Goal: Information Seeking & Learning: Learn about a topic

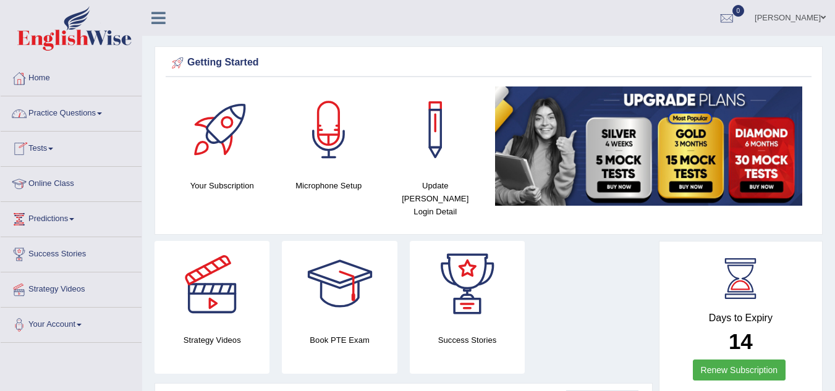
click at [79, 110] on link "Practice Questions" at bounding box center [71, 111] width 141 height 31
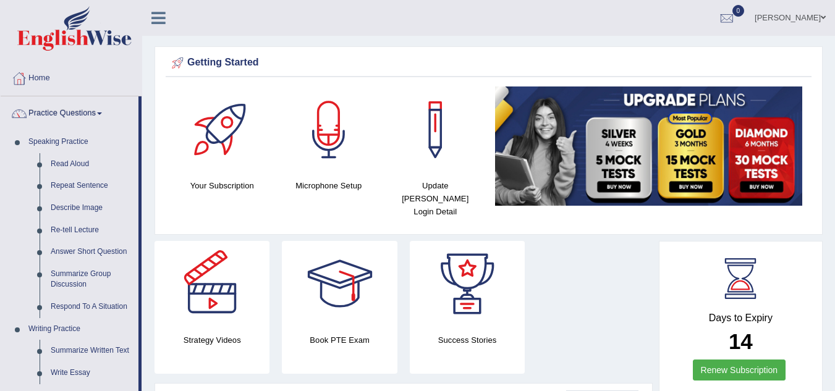
scroll to position [342, 0]
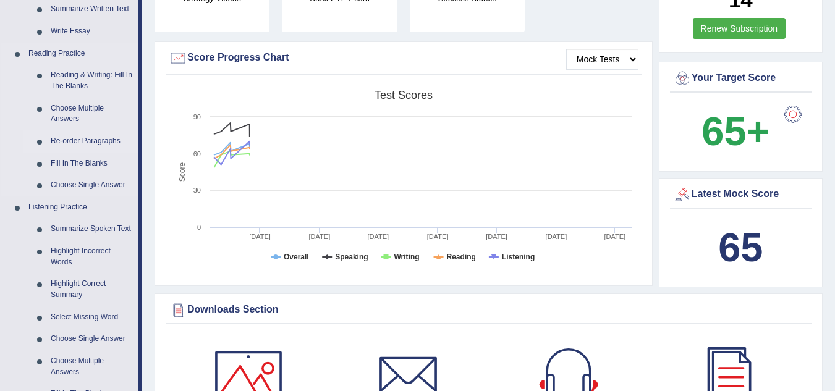
click at [93, 138] on link "Re-order Paragraphs" at bounding box center [91, 141] width 93 height 22
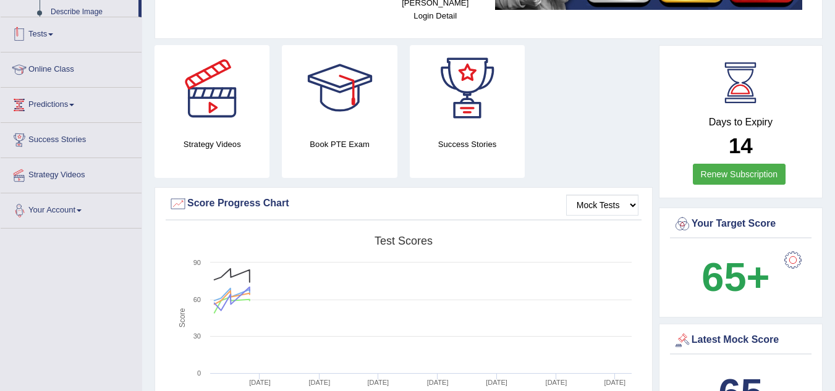
scroll to position [282, 0]
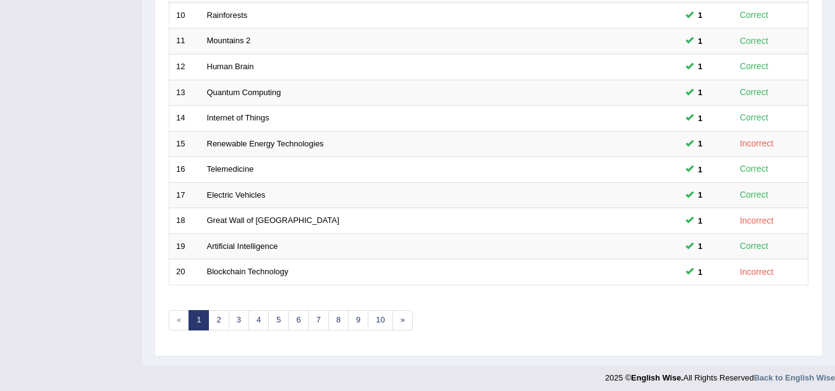
scroll to position [427, 0]
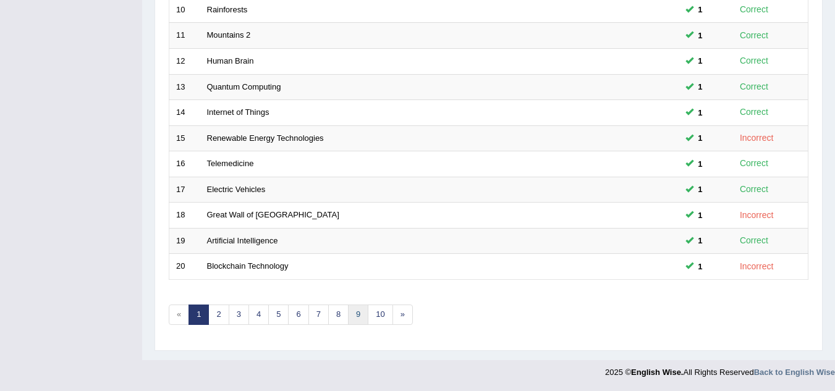
click at [358, 316] on link "9" at bounding box center [358, 315] width 20 height 20
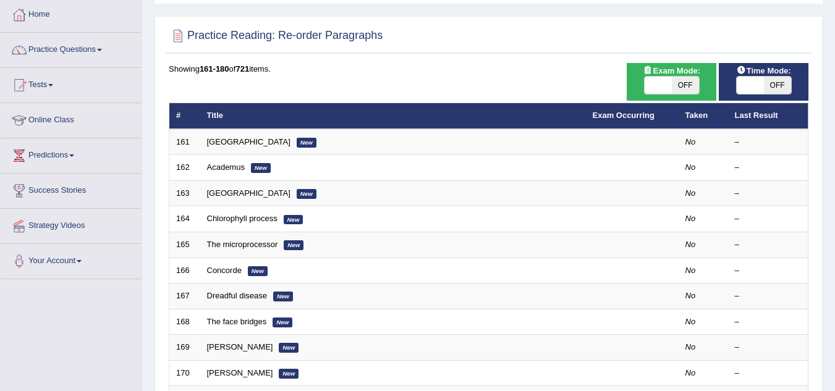
scroll to position [99, 0]
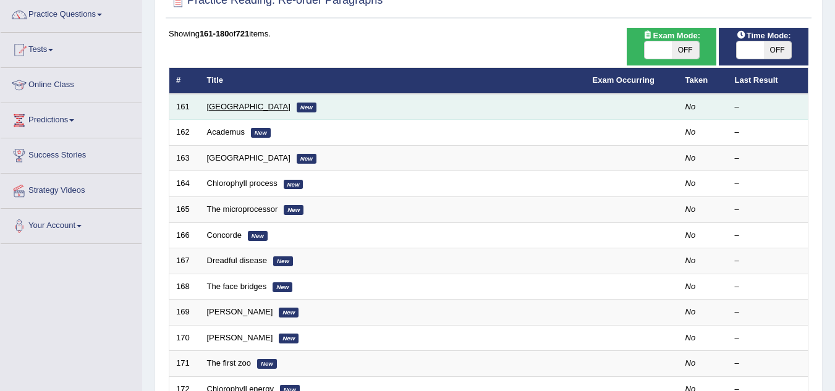
click at [237, 105] on link "[GEOGRAPHIC_DATA]" at bounding box center [248, 106] width 83 height 9
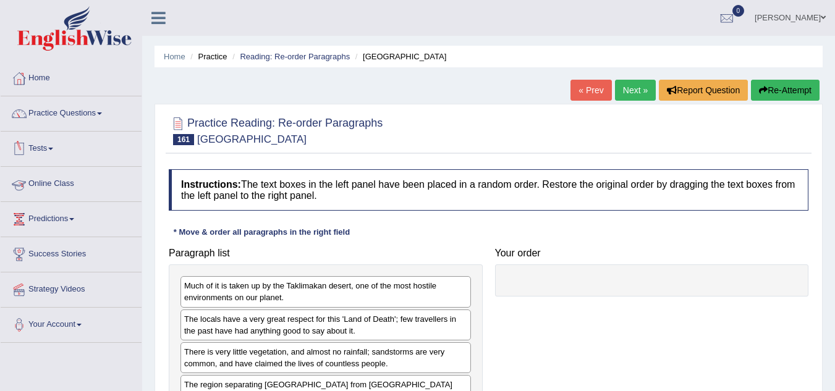
click at [77, 184] on link "Online Class" at bounding box center [71, 182] width 141 height 31
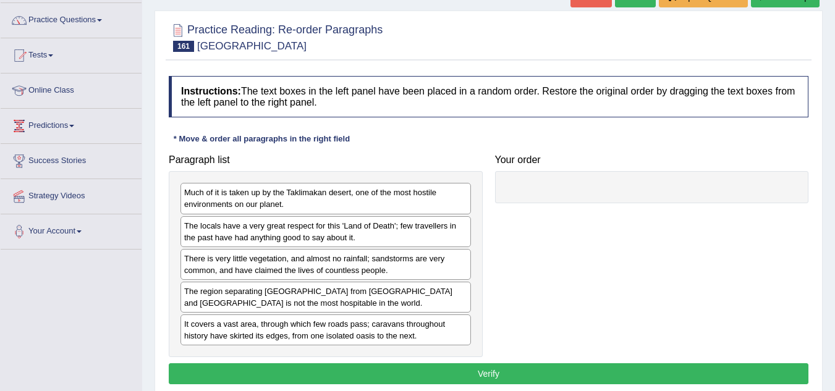
scroll to position [124, 0]
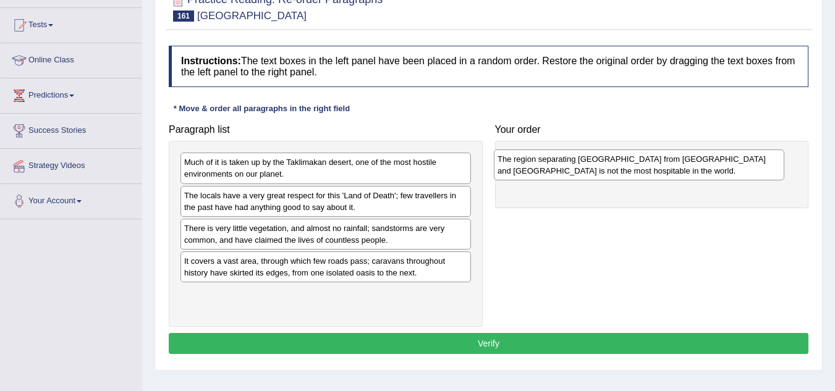
drag, startPoint x: 241, startPoint y: 282, endPoint x: 554, endPoint y: 180, distance: 329.6
click at [554, 180] on div "The region separating [GEOGRAPHIC_DATA] from [GEOGRAPHIC_DATA] and [GEOGRAPHIC_…" at bounding box center [639, 165] width 291 height 31
click at [555, 168] on div "The region separating [GEOGRAPHIC_DATA] from [GEOGRAPHIC_DATA] and [GEOGRAPHIC_…" at bounding box center [655, 168] width 284 height 31
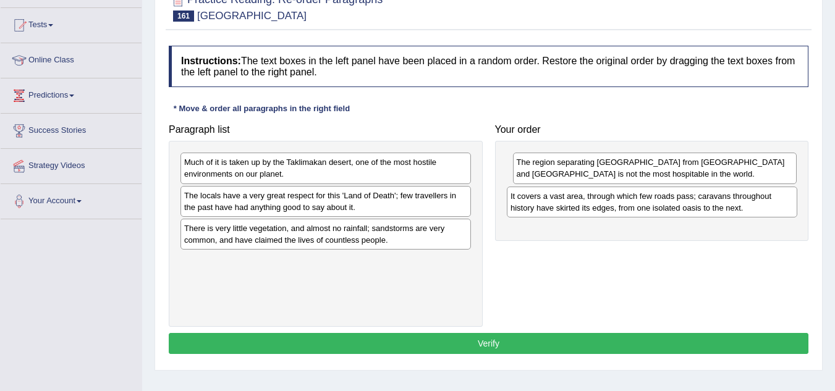
drag, startPoint x: 368, startPoint y: 276, endPoint x: 694, endPoint y: 211, distance: 332.8
click at [694, 211] on div "It covers a vast area, through which few roads pass; caravans throughout histor…" at bounding box center [652, 202] width 291 height 31
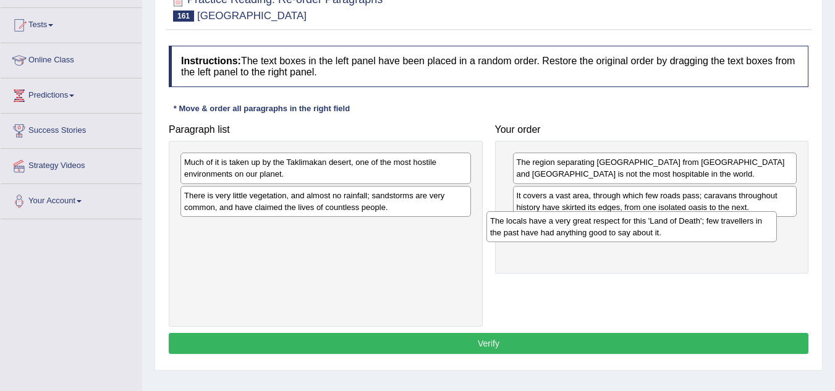
drag, startPoint x: 362, startPoint y: 200, endPoint x: 668, endPoint y: 226, distance: 307.0
click at [668, 226] on div "The locals have a very great respect for this 'Land of Death'; few travellers i…" at bounding box center [631, 226] width 291 height 31
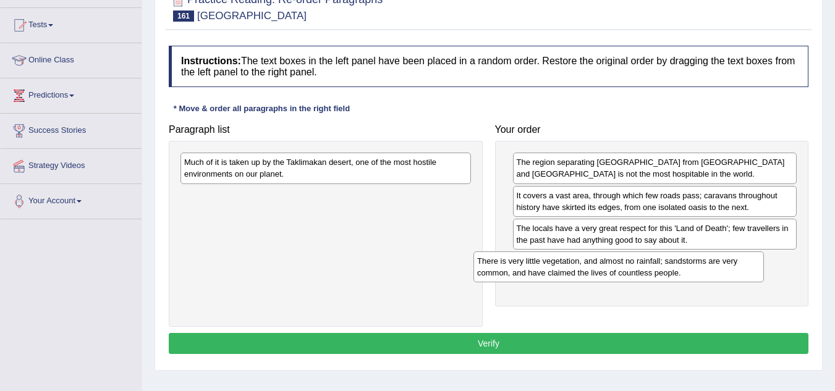
drag, startPoint x: 407, startPoint y: 197, endPoint x: 703, endPoint y: 258, distance: 303.1
click at [703, 258] on div "There is very little vegetation, and almost no rainfall; sandstorms are very co…" at bounding box center [618, 267] width 291 height 31
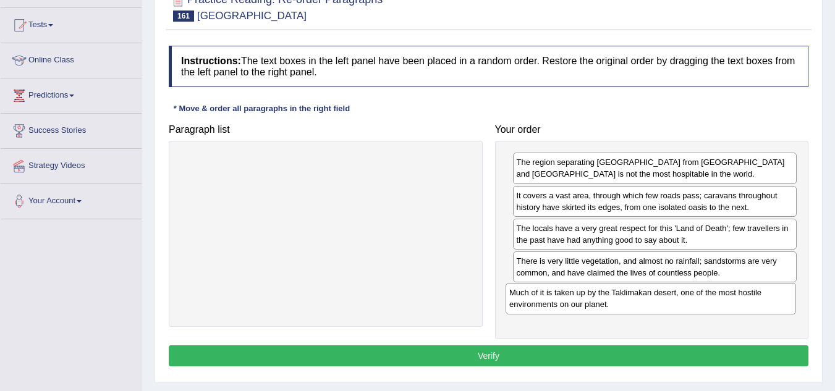
drag, startPoint x: 372, startPoint y: 162, endPoint x: 697, endPoint y: 292, distance: 350.3
click at [697, 292] on div "Much of it is taken up by the Taklimakan desert, one of the most hostile enviro…" at bounding box center [651, 298] width 291 height 31
click at [627, 357] on button "Verify" at bounding box center [489, 356] width 640 height 21
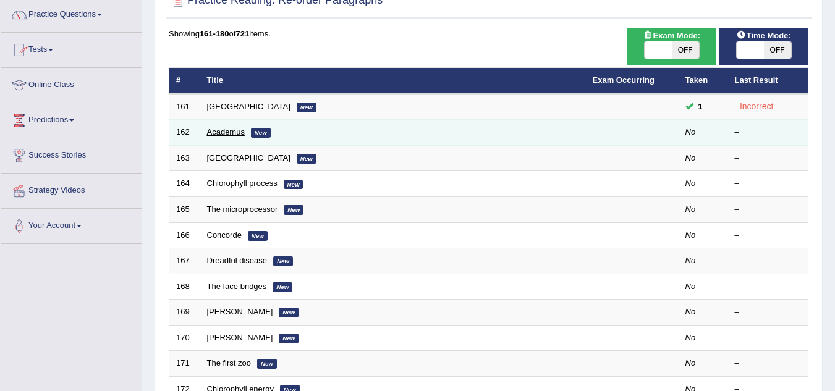
click at [237, 133] on link "Academus" at bounding box center [226, 131] width 38 height 9
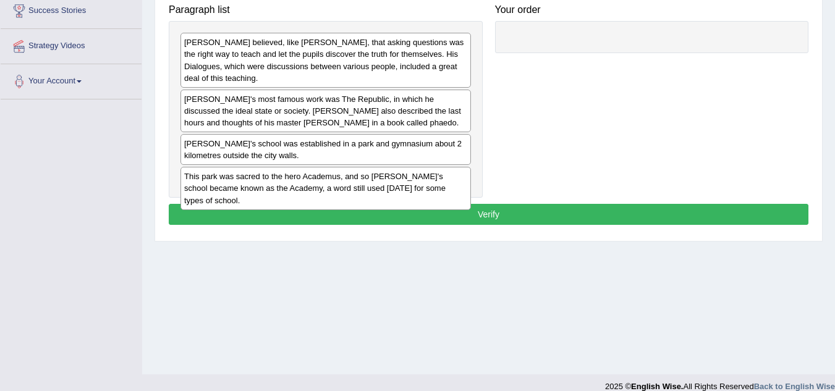
scroll to position [231, 0]
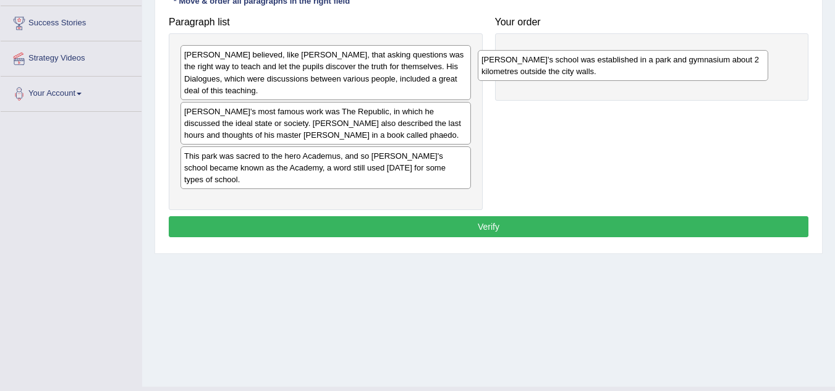
drag, startPoint x: 303, startPoint y: 150, endPoint x: 601, endPoint y: 65, distance: 309.1
click at [601, 65] on div "Plato's school was established in a park and gymnasium about 2 kilometres outsi…" at bounding box center [623, 65] width 291 height 31
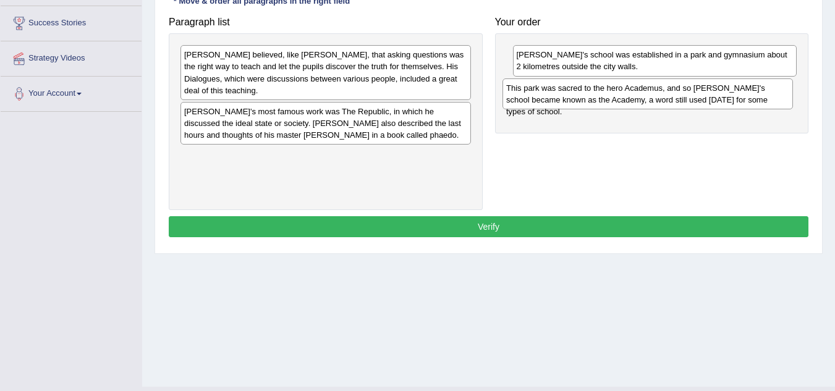
drag, startPoint x: 312, startPoint y: 163, endPoint x: 634, endPoint y: 107, distance: 326.9
click at [634, 107] on div "This park was sacred to the hero Academus, and so Plato's school became known a…" at bounding box center [648, 94] width 291 height 31
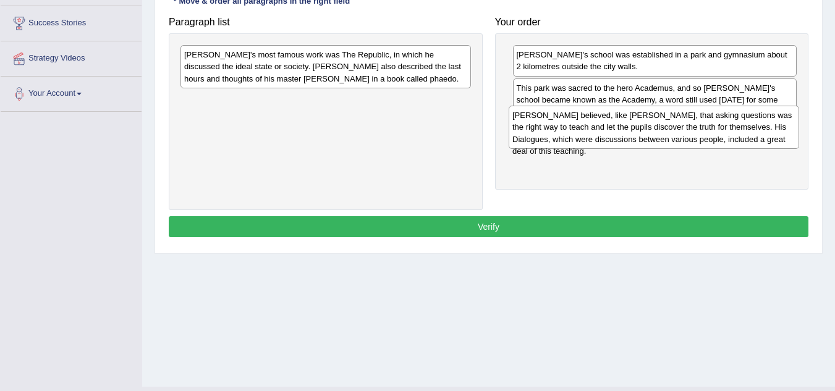
drag, startPoint x: 368, startPoint y: 79, endPoint x: 698, endPoint y: 139, distance: 335.5
click at [698, 139] on div "Plato believed, like Socrates, that asking questions was the right way to teach…" at bounding box center [654, 127] width 291 height 43
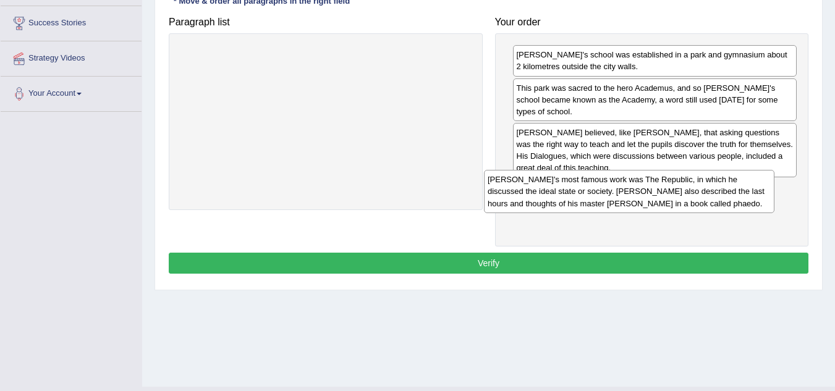
drag, startPoint x: 446, startPoint y: 65, endPoint x: 750, endPoint y: 190, distance: 328.2
click at [750, 190] on div "Plato's most famous work was The Republic, in which he discussed the ideal stat…" at bounding box center [629, 191] width 291 height 43
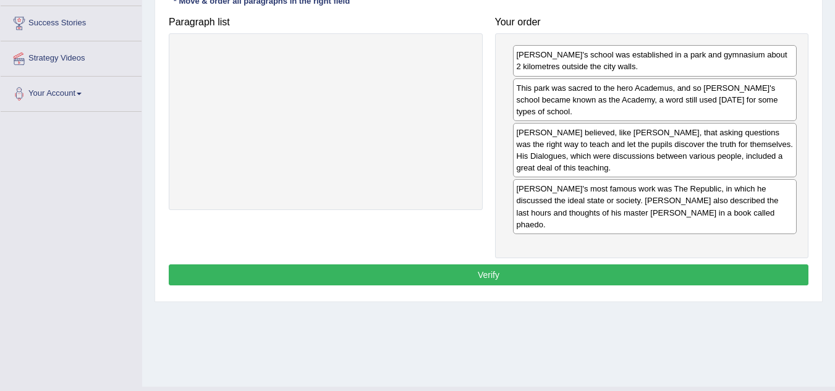
click at [621, 265] on button "Verify" at bounding box center [489, 275] width 640 height 21
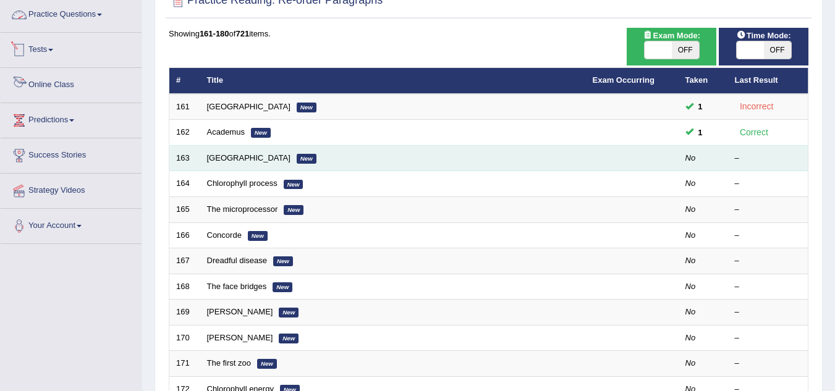
scroll to position [99, 0]
click at [247, 160] on link "[GEOGRAPHIC_DATA]" at bounding box center [248, 157] width 83 height 9
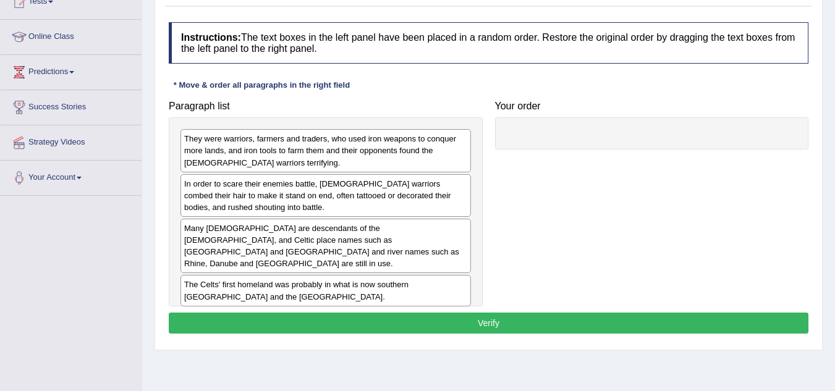
scroll to position [148, 0]
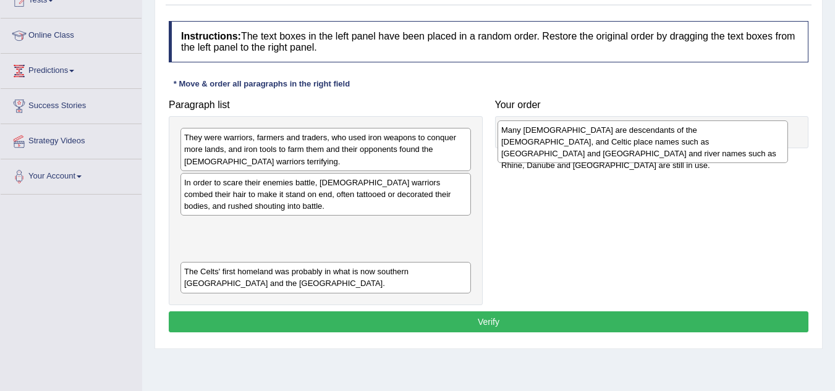
drag, startPoint x: 313, startPoint y: 255, endPoint x: 630, endPoint y: 158, distance: 332.2
click at [630, 158] on div "Many Europeans are descendants of the Celts, and Celtic place names such as Lon…" at bounding box center [643, 142] width 291 height 43
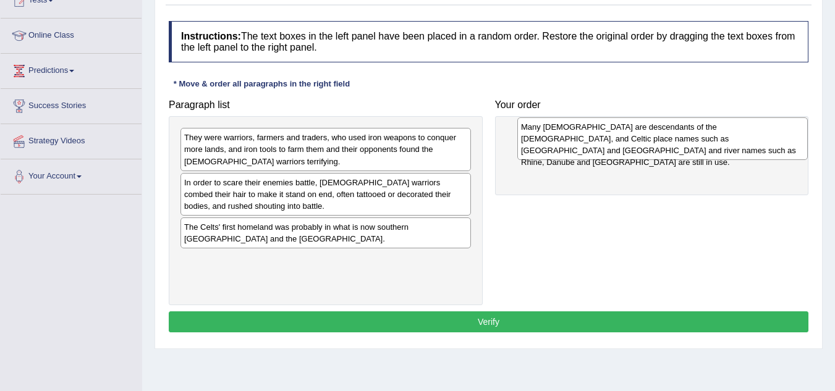
drag, startPoint x: 313, startPoint y: 238, endPoint x: 650, endPoint y: 138, distance: 351.4
click at [650, 138] on div "Many Europeans are descendants of the Celts, and Celtic place names such as Lon…" at bounding box center [662, 138] width 291 height 43
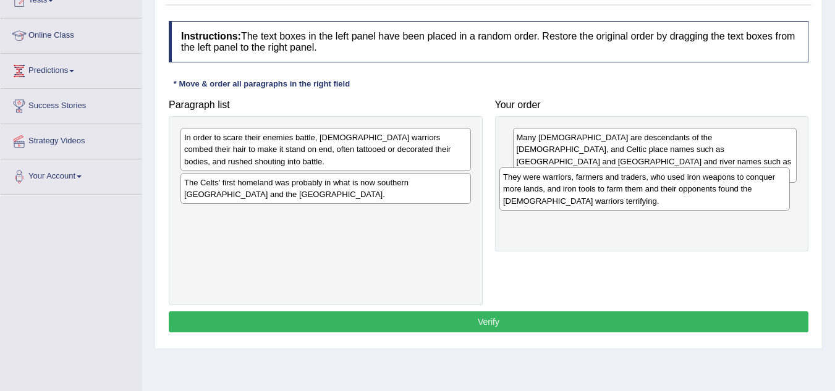
drag, startPoint x: 386, startPoint y: 146, endPoint x: 705, endPoint y: 185, distance: 321.3
click at [705, 185] on div "They were warriors, farmers and traders, who used iron weapons to conquer more …" at bounding box center [644, 189] width 291 height 43
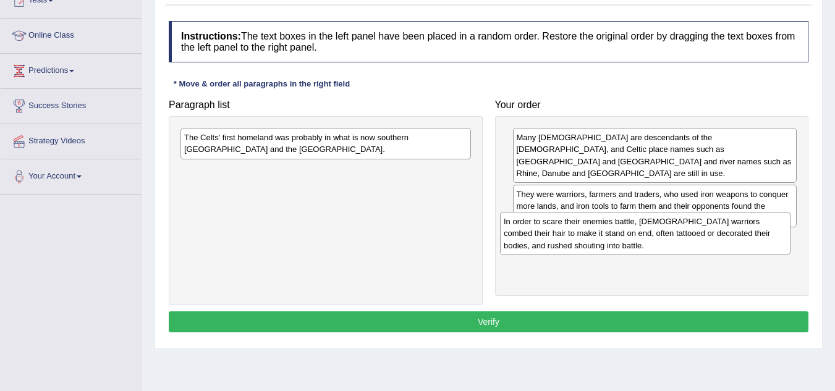
drag, startPoint x: 422, startPoint y: 142, endPoint x: 748, endPoint y: 221, distance: 335.4
click at [748, 221] on div "In order to scare their enemies battle, Celtic warriors combed their hair to ma…" at bounding box center [645, 233] width 291 height 43
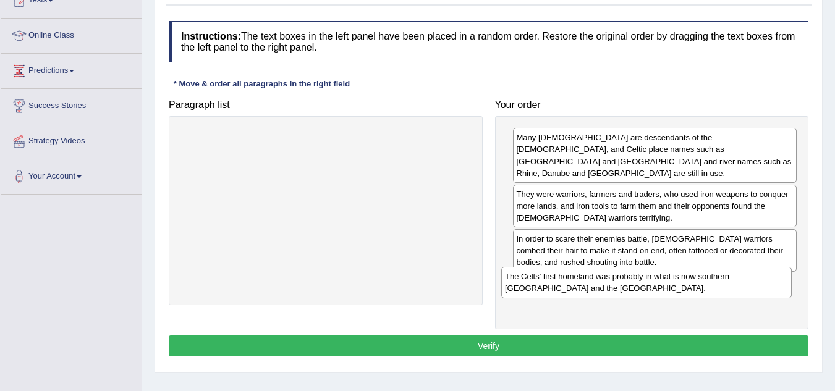
drag, startPoint x: 391, startPoint y: 153, endPoint x: 713, endPoint y: 292, distance: 350.2
click at [713, 292] on div "The Celts' first homeland was probably in what is now southern Germany and the …" at bounding box center [646, 282] width 291 height 31
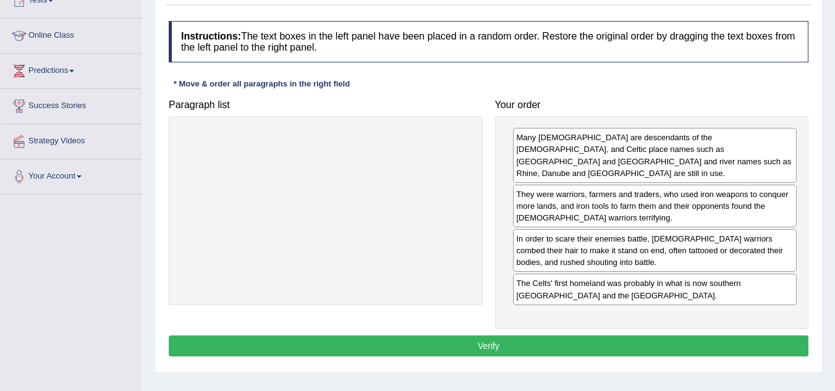
click at [648, 336] on button "Verify" at bounding box center [489, 346] width 640 height 21
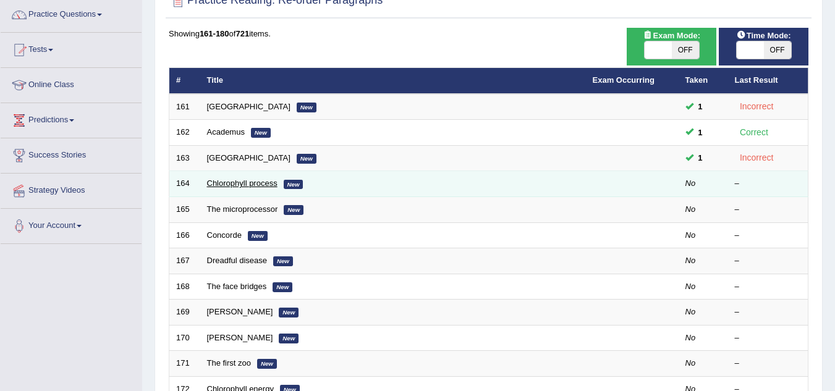
click at [268, 180] on link "Chlorophyll process" at bounding box center [242, 183] width 70 height 9
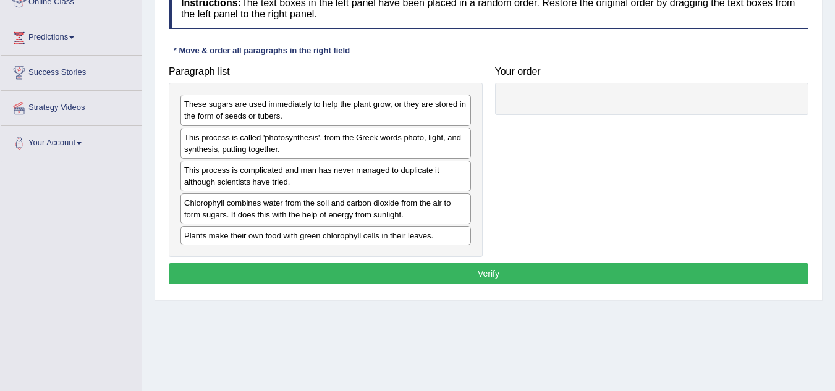
scroll to position [159, 0]
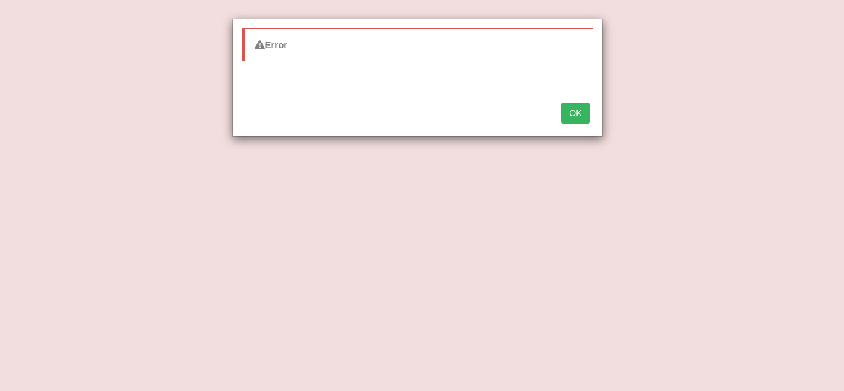
click at [580, 114] on button "OK" at bounding box center [575, 113] width 28 height 21
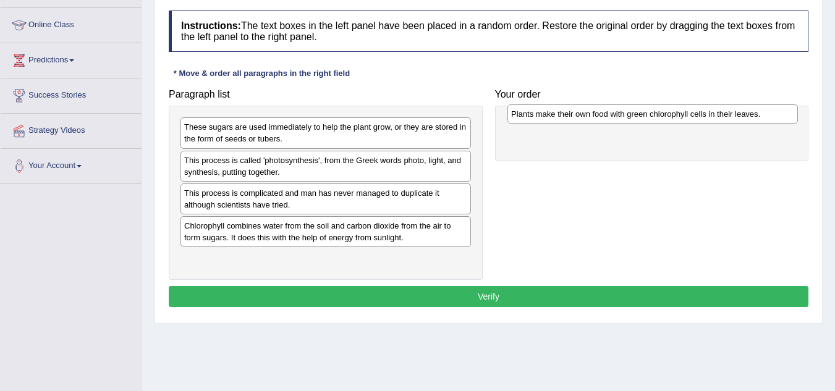
drag, startPoint x: 402, startPoint y: 259, endPoint x: 729, endPoint y: 114, distance: 357.5
click at [729, 114] on div "Plants make their own food with green chlorophyll cells in their leaves." at bounding box center [652, 113] width 291 height 19
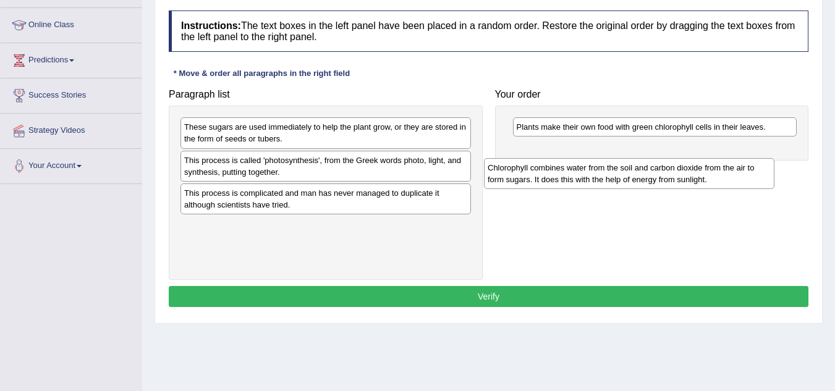
drag, startPoint x: 391, startPoint y: 242, endPoint x: 695, endPoint y: 182, distance: 309.4
click at [695, 182] on div "Chlorophyll combines water from the soil and carbon dioxide from the air to for…" at bounding box center [629, 173] width 291 height 31
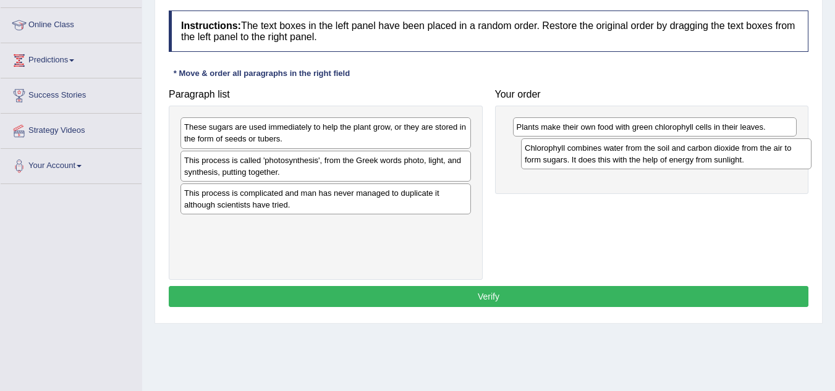
drag, startPoint x: 366, startPoint y: 234, endPoint x: 694, endPoint y: 158, distance: 336.9
click at [694, 158] on div "Chlorophyll combines water from the soil and carbon dioxide from the air to for…" at bounding box center [666, 153] width 291 height 31
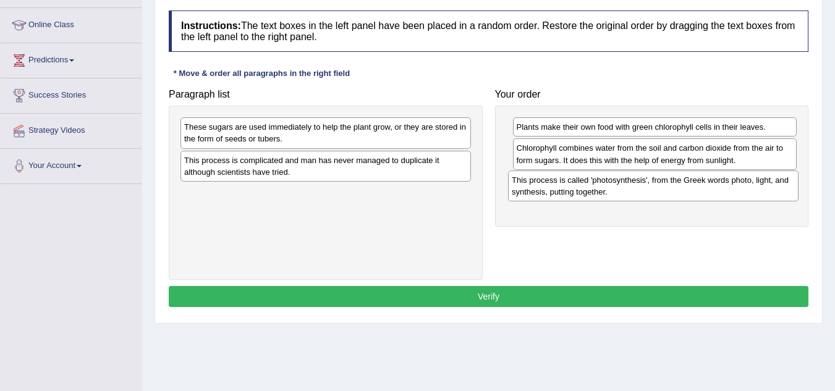
drag, startPoint x: 446, startPoint y: 174, endPoint x: 779, endPoint y: 191, distance: 333.6
click at [779, 191] on div "This process is called 'photosynthesis', from the Greek words photo, light, and…" at bounding box center [653, 186] width 291 height 31
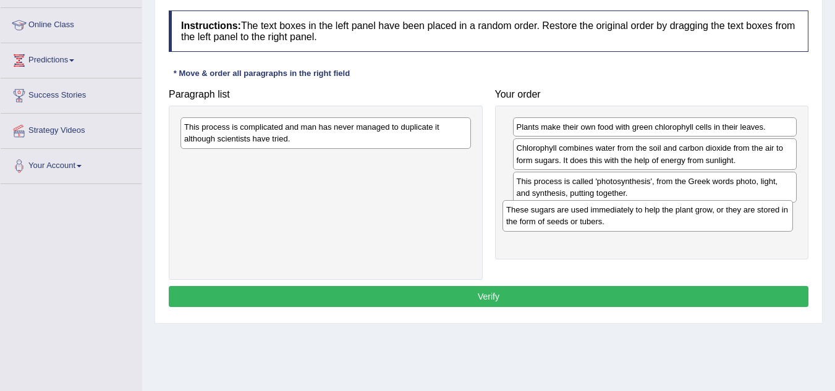
drag, startPoint x: 370, startPoint y: 138, endPoint x: 692, endPoint y: 221, distance: 332.5
click at [692, 221] on div "These sugars are used immediately to help the plant grow, or they are stored in…" at bounding box center [648, 215] width 291 height 31
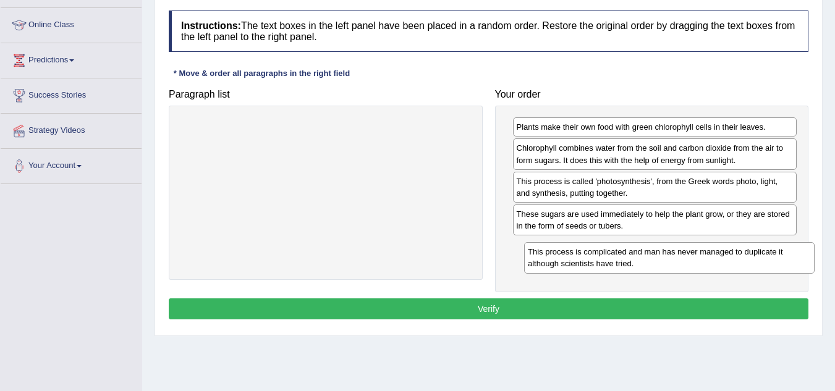
drag, startPoint x: 328, startPoint y: 146, endPoint x: 662, endPoint y: 266, distance: 355.0
click at [662, 266] on div "This process is complicated and man has never managed to duplicate it although …" at bounding box center [669, 257] width 291 height 31
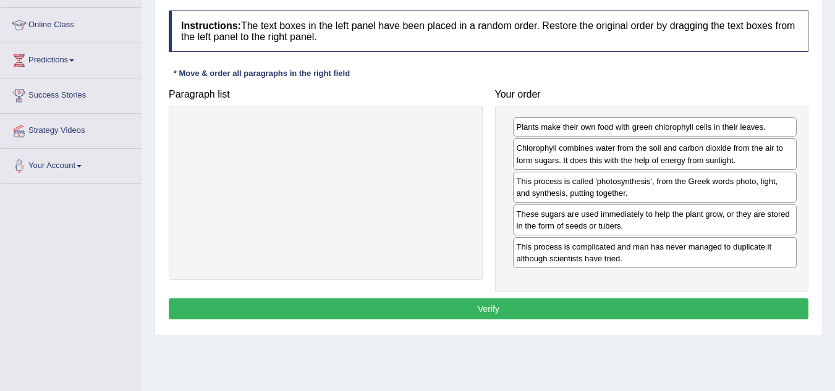
click at [590, 308] on button "Verify" at bounding box center [489, 309] width 640 height 21
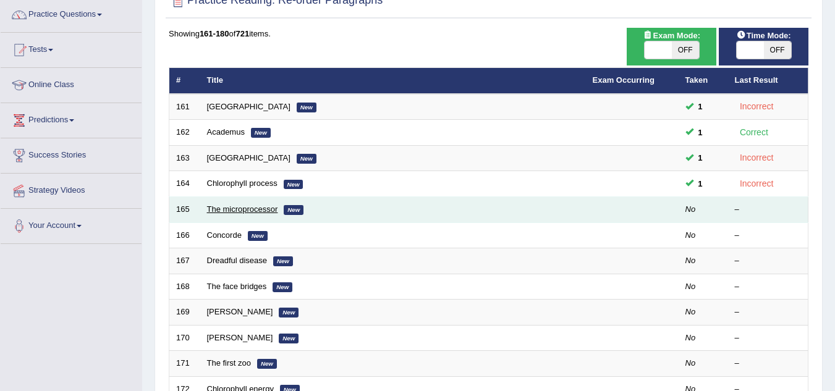
click at [236, 211] on link "The microprocessor" at bounding box center [242, 209] width 71 height 9
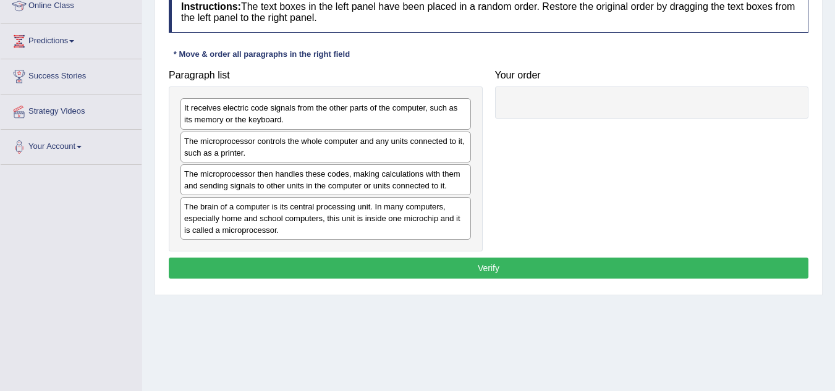
scroll to position [176, 0]
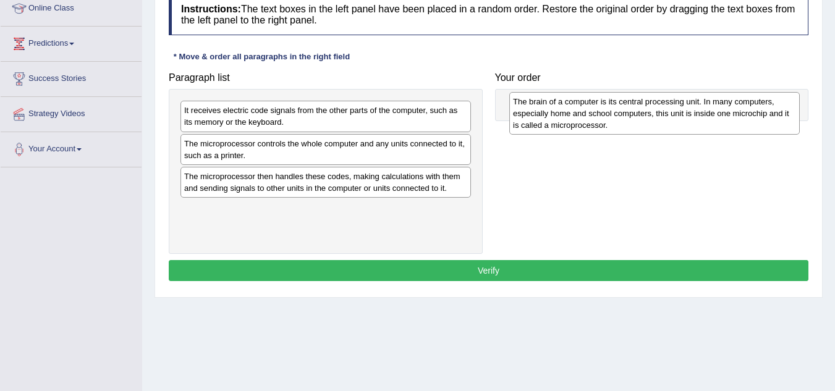
drag, startPoint x: 333, startPoint y: 236, endPoint x: 662, endPoint y: 128, distance: 346.2
click at [662, 128] on div "The brain of a computer is its central processing unit. In many computers, espe…" at bounding box center [654, 113] width 291 height 43
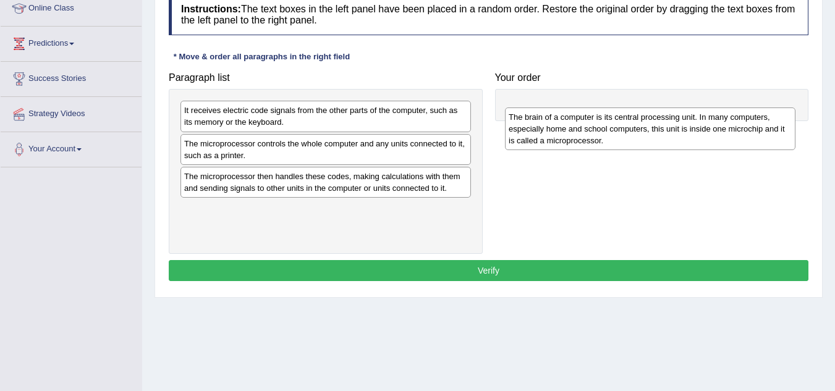
drag, startPoint x: 438, startPoint y: 223, endPoint x: 758, endPoint y: 127, distance: 334.6
click at [758, 127] on div "The brain of a computer is its central processing unit. In many computers, espe…" at bounding box center [650, 129] width 291 height 43
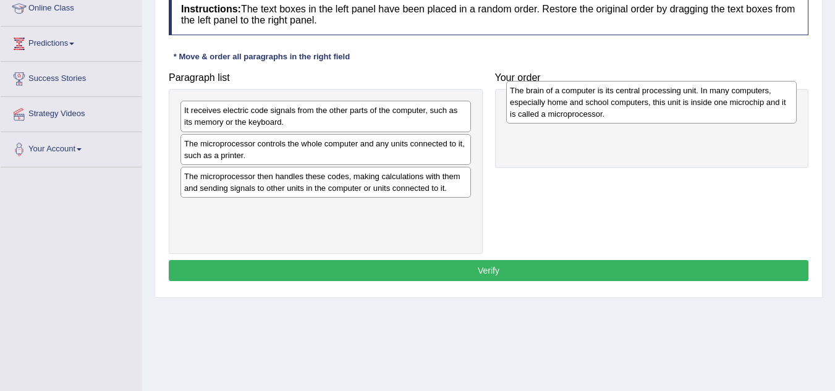
drag, startPoint x: 386, startPoint y: 234, endPoint x: 712, endPoint y: 116, distance: 346.5
click at [712, 116] on div "The brain of a computer is its central processing unit. In many computers, espe…" at bounding box center [651, 102] width 291 height 43
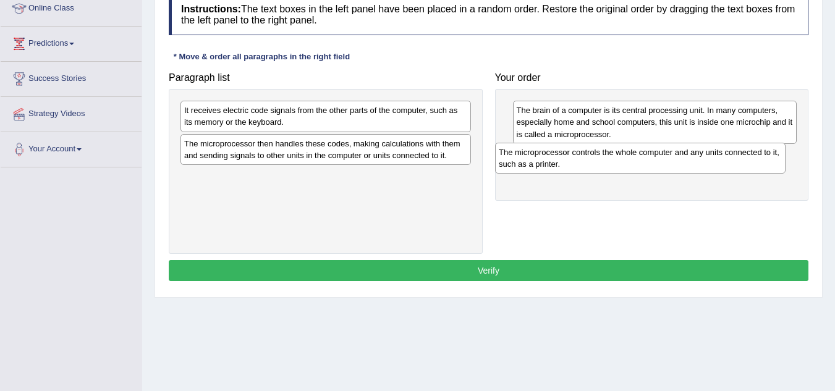
drag, startPoint x: 370, startPoint y: 155, endPoint x: 685, endPoint y: 164, distance: 314.7
click at [685, 164] on div "The microprocessor controls the whole computer and any units connected to it, s…" at bounding box center [640, 158] width 291 height 31
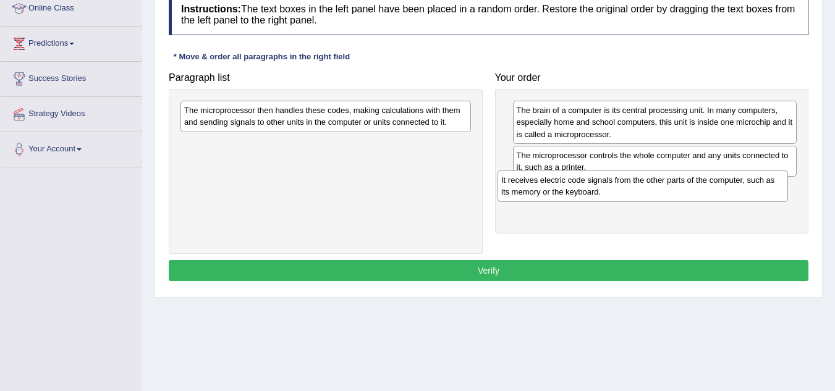
drag, startPoint x: 431, startPoint y: 119, endPoint x: 749, endPoint y: 189, distance: 325.3
click at [749, 189] on div "It receives electric code signals from the other parts of the computer, such as…" at bounding box center [643, 186] width 291 height 31
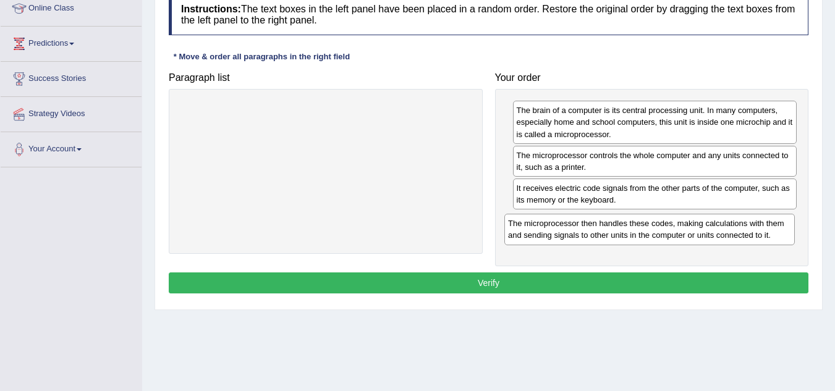
drag, startPoint x: 445, startPoint y: 125, endPoint x: 786, endPoint y: 234, distance: 357.7
click at [786, 234] on div "The microprocessor then handles these codes, making calculations with them and …" at bounding box center [649, 229] width 291 height 31
click at [674, 287] on button "Verify" at bounding box center [489, 283] width 640 height 21
